Goal: Book appointment/travel/reservation

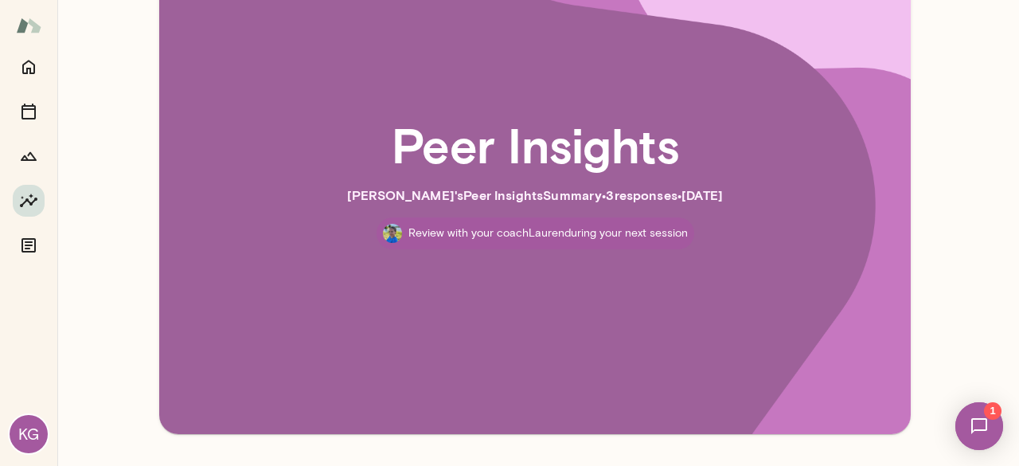
scroll to position [158, 0]
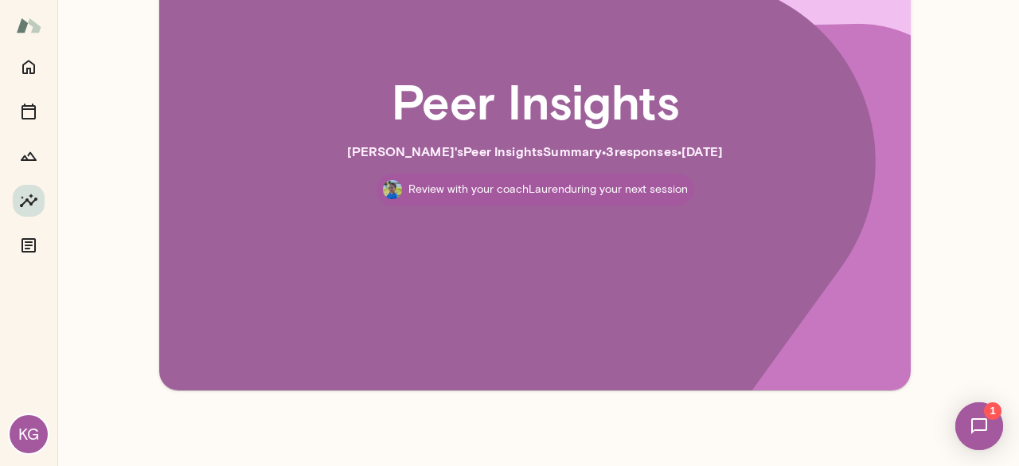
click at [572, 191] on p "Review with your coach [PERSON_NAME] during your next session" at bounding box center [547, 190] width 279 height 16
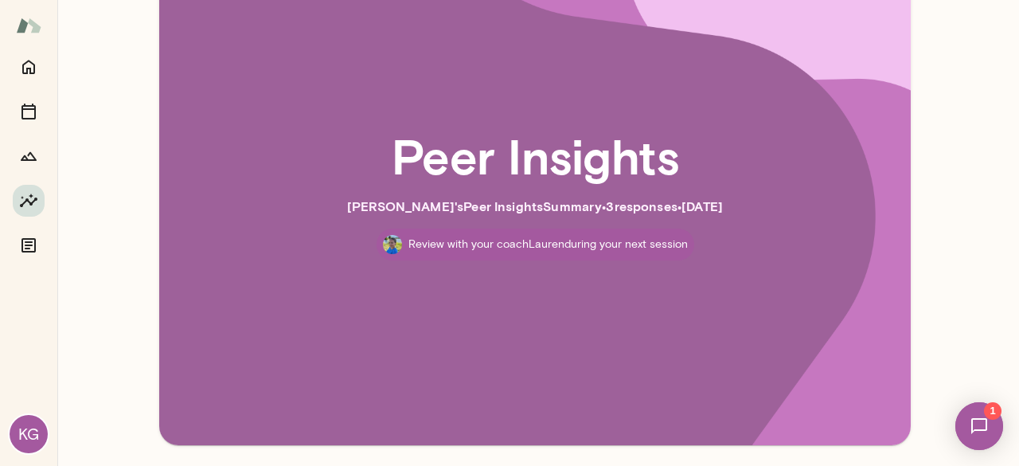
scroll to position [78, 0]
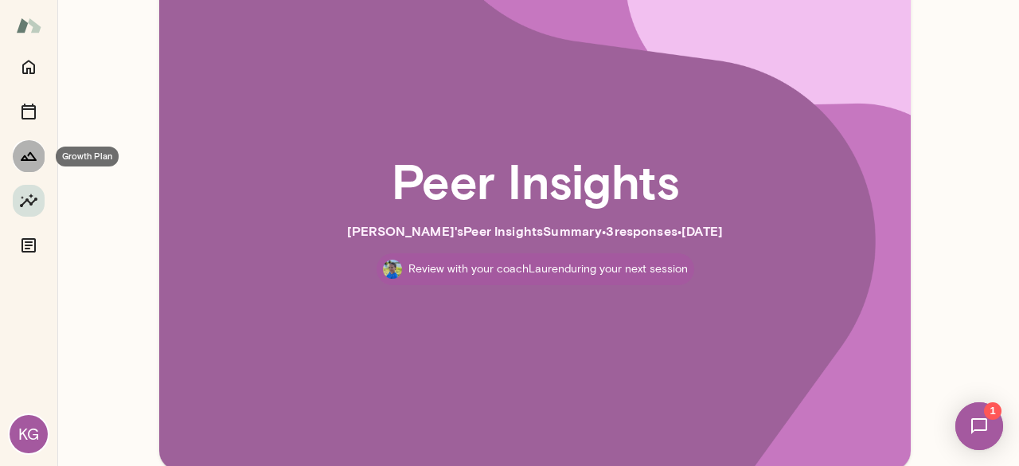
click at [37, 161] on icon "Growth Plan" at bounding box center [28, 156] width 19 height 19
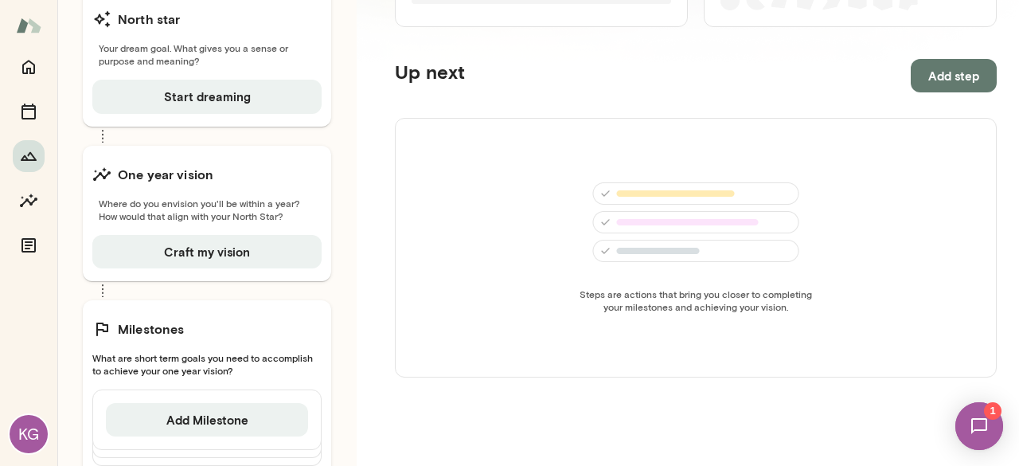
scroll to position [193, 0]
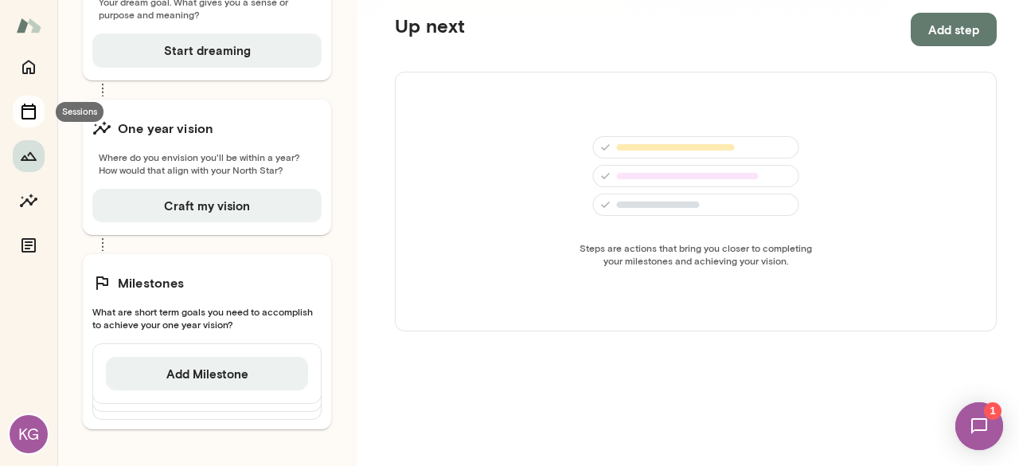
click at [40, 110] on button "Sessions" at bounding box center [29, 112] width 32 height 32
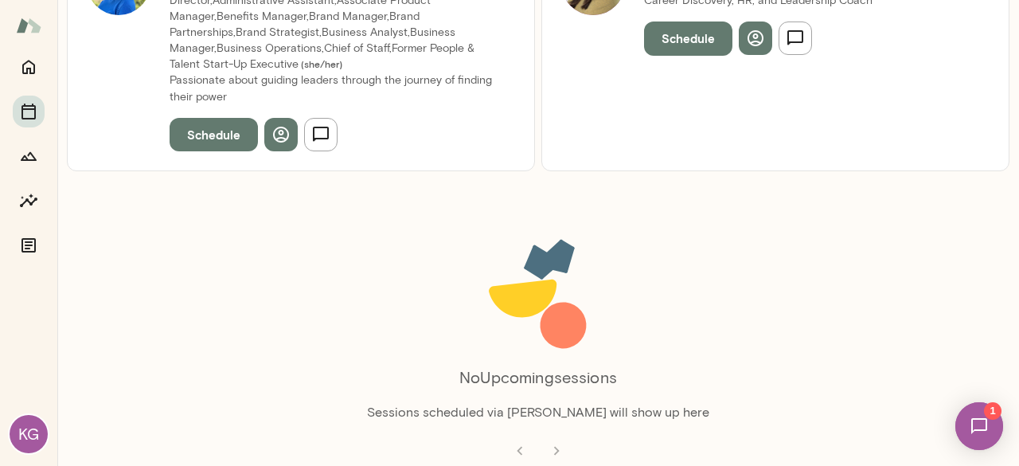
scroll to position [32, 0]
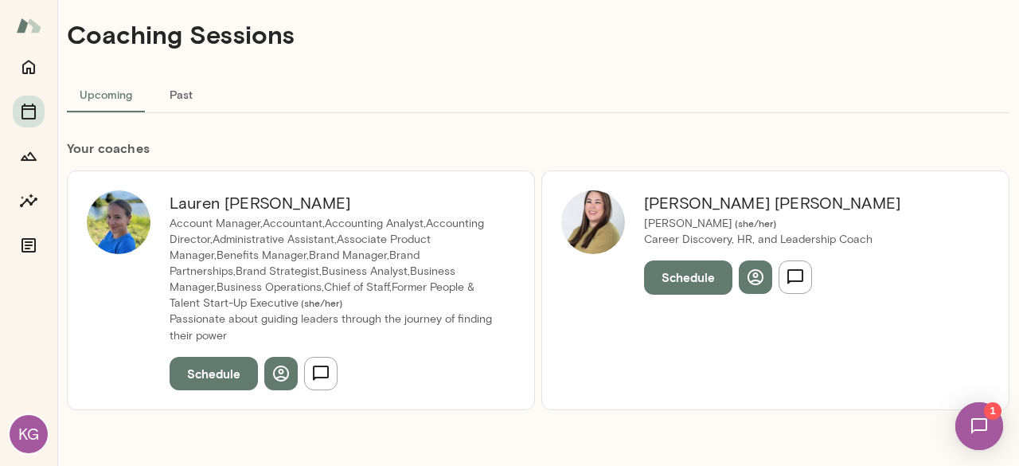
click at [693, 283] on button "Schedule" at bounding box center [688, 276] width 88 height 33
